Goal: Task Accomplishment & Management: Manage account settings

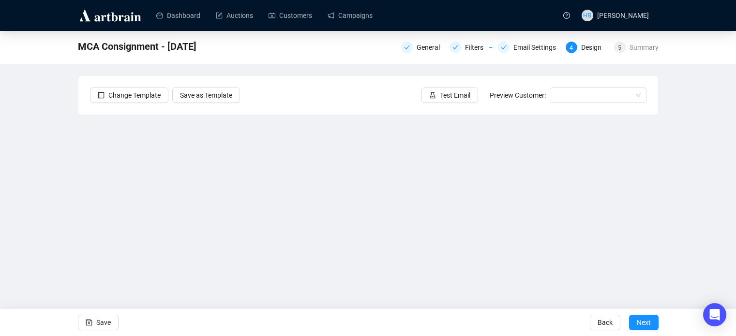
scroll to position [23, 0]
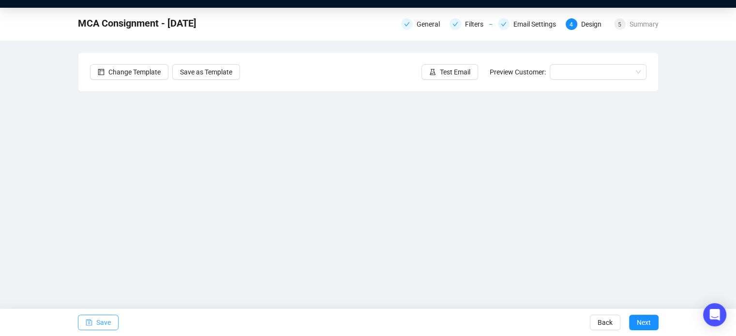
click at [104, 322] on span "Save" at bounding box center [103, 322] width 15 height 27
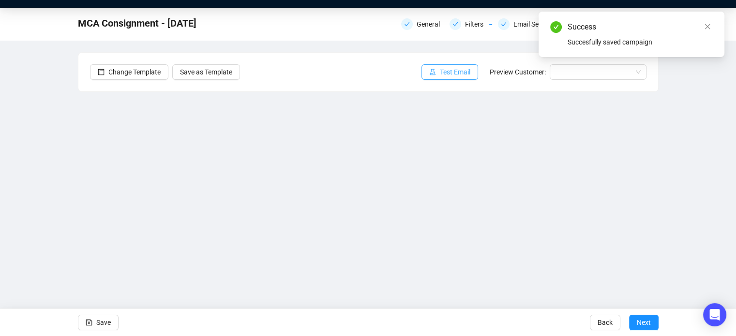
click at [460, 69] on span "Test Email" at bounding box center [455, 72] width 30 height 11
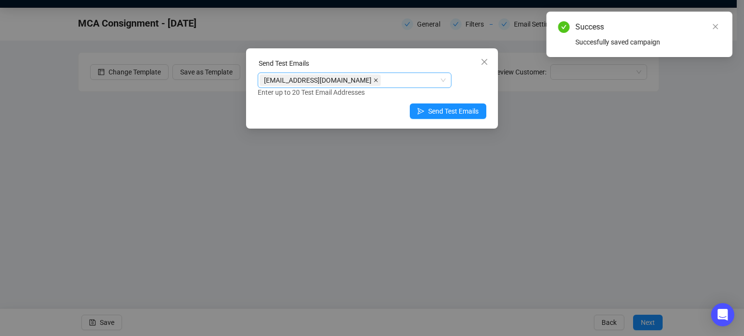
click at [374, 81] on icon "close" at bounding box center [376, 80] width 4 height 4
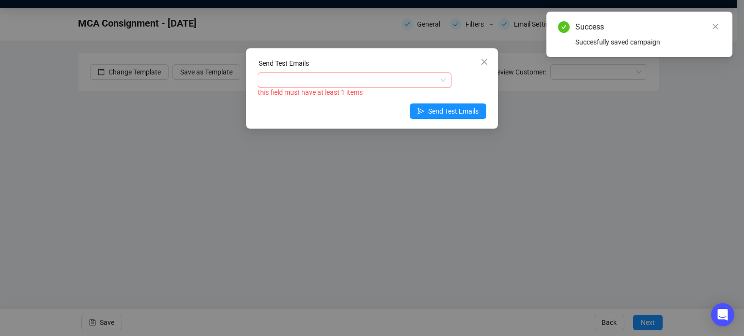
click at [356, 81] on div at bounding box center [349, 81] width 180 height 14
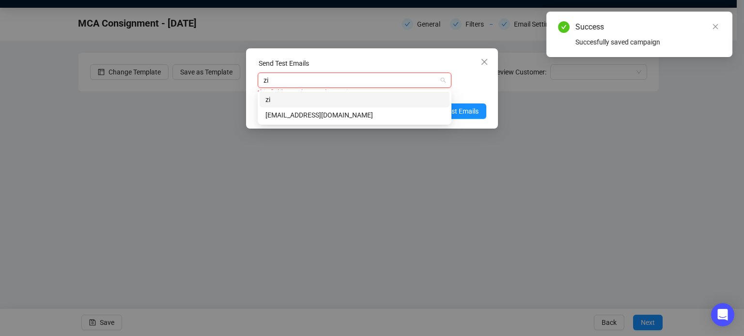
type input "zim"
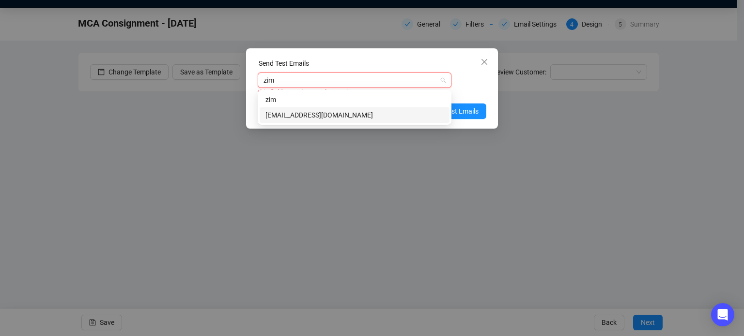
click at [352, 118] on div "[EMAIL_ADDRESS][DOMAIN_NAME]" at bounding box center [354, 115] width 178 height 11
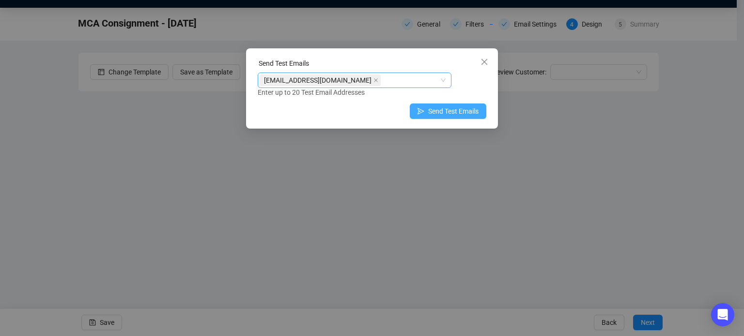
click at [448, 111] on span "Send Test Emails" at bounding box center [453, 111] width 50 height 11
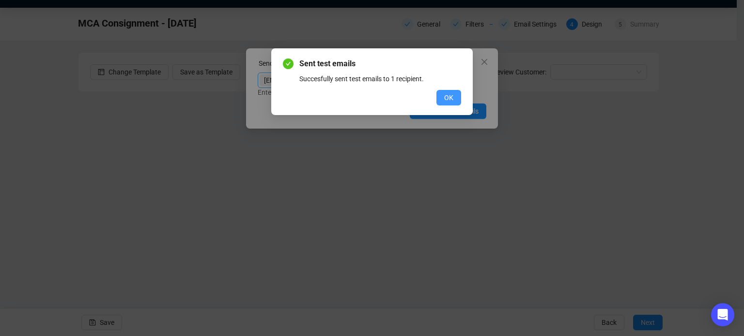
click at [449, 100] on span "OK" at bounding box center [448, 97] width 9 height 11
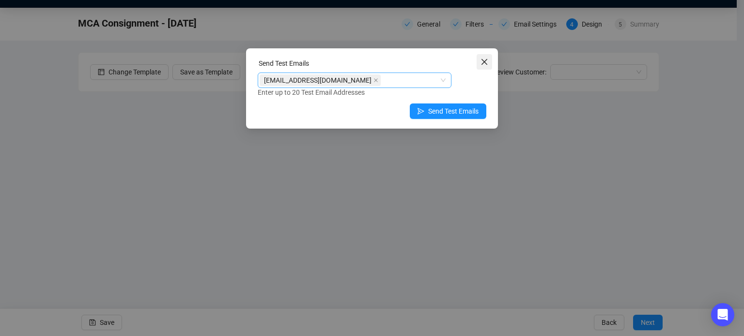
click at [483, 61] on icon "close" at bounding box center [484, 62] width 8 height 8
